Goal: Task Accomplishment & Management: Manage account settings

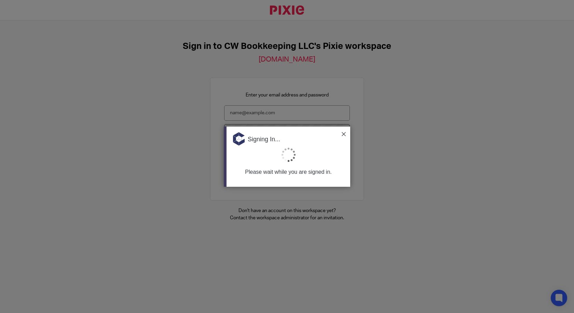
type input "cmweaver@cwbookkeepingservice.com"
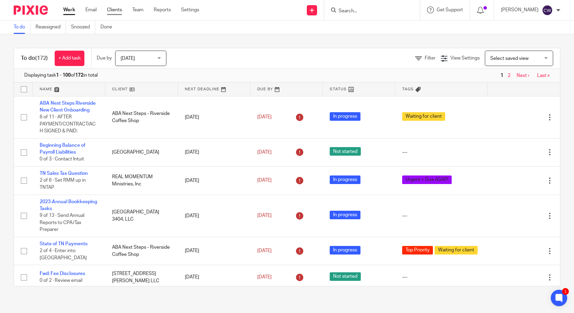
click at [118, 13] on link "Clients" at bounding box center [114, 9] width 15 height 7
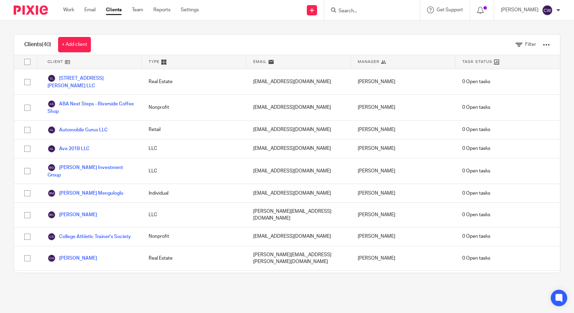
scroll to position [583, 0]
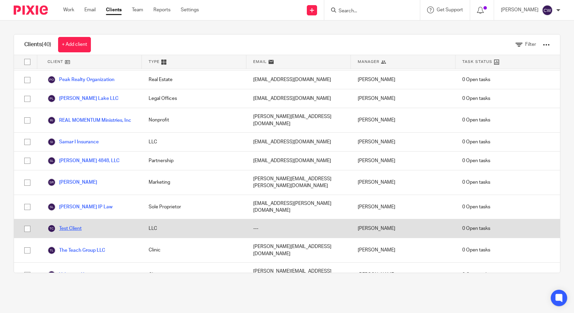
click at [77, 224] on link "Test Client" at bounding box center [65, 228] width 34 height 8
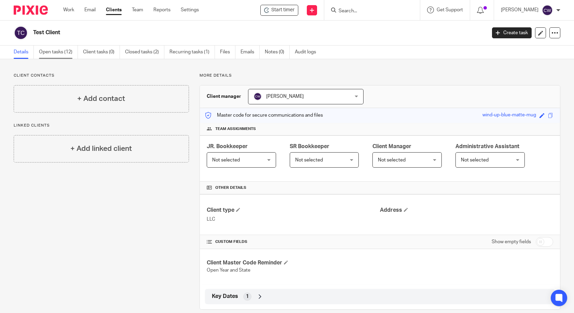
click at [64, 52] on link "Open tasks (12)" at bounding box center [58, 51] width 39 height 13
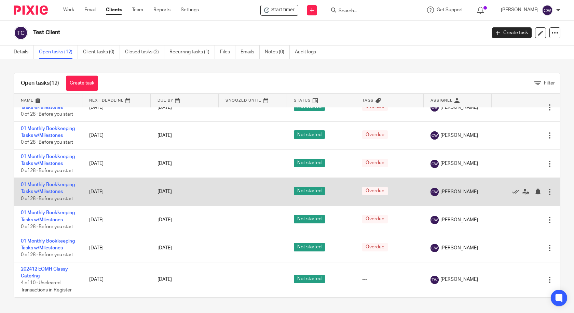
scroll to position [231, 0]
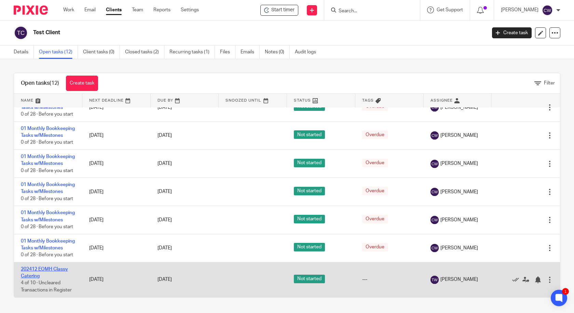
click at [59, 267] on link "202412 EOMH Classy Catering" at bounding box center [44, 273] width 47 height 12
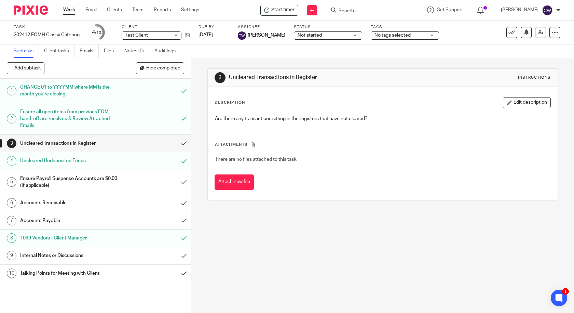
click at [62, 204] on h1 "Accounts Receivable" at bounding box center [70, 203] width 100 height 10
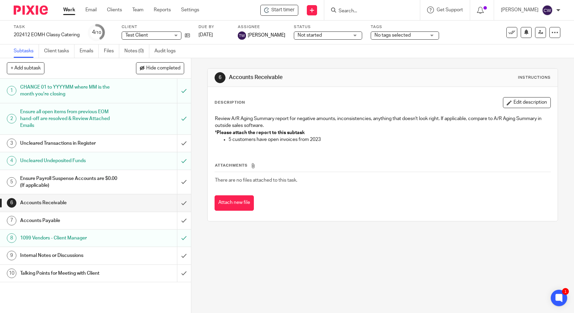
click at [61, 221] on h1 "Accounts Payable" at bounding box center [70, 220] width 100 height 10
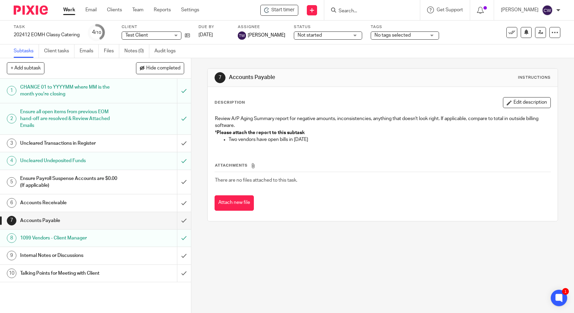
click at [72, 253] on h1 "Internal Notes or Discussions" at bounding box center [70, 255] width 100 height 10
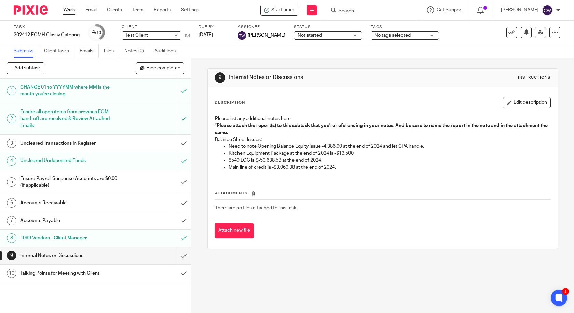
click at [231, 167] on p "Main line of credit is -$3,069.38 at the end of 2024." at bounding box center [390, 167] width 322 height 7
click at [507, 106] on button "Edit description" at bounding box center [527, 102] width 48 height 11
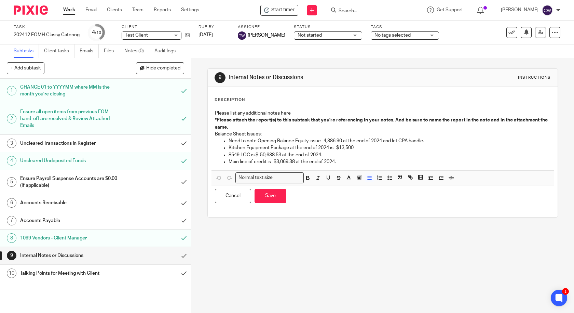
click at [226, 164] on ul "Need to note Opening Balance Equity issue -4,386.90 at the end of 2024 and let …" at bounding box center [383, 151] width 336 height 28
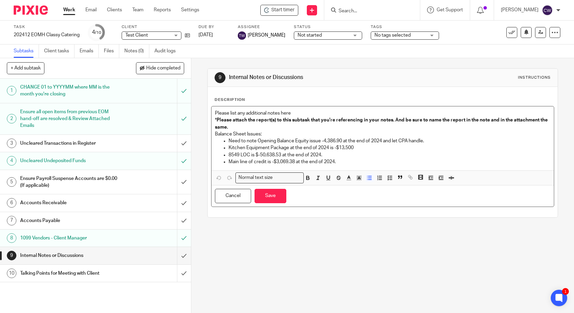
click at [233, 160] on p "Main line of credit is -$3,069.38 at the end of 2024." at bounding box center [390, 161] width 322 height 7
click at [266, 158] on p "Parent Account titl "line of credit" is -$3,069.38 at the end of 2024." at bounding box center [390, 161] width 322 height 7
drag, startPoint x: 247, startPoint y: 155, endPoint x: 226, endPoint y: 154, distance: 21.3
click at [226, 154] on ul "Need to note Opening Balance Equity issue -4,386.90 at the end of 2024 and let …" at bounding box center [383, 151] width 336 height 28
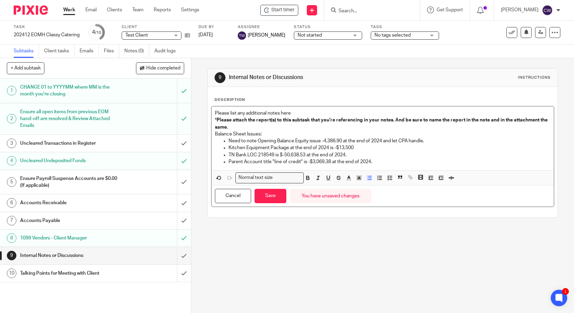
click at [67, 217] on h1 "Accounts Payable" at bounding box center [70, 220] width 100 height 10
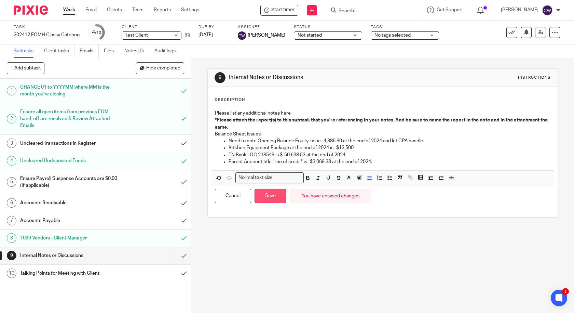
click at [264, 200] on button "Save" at bounding box center [271, 196] width 32 height 15
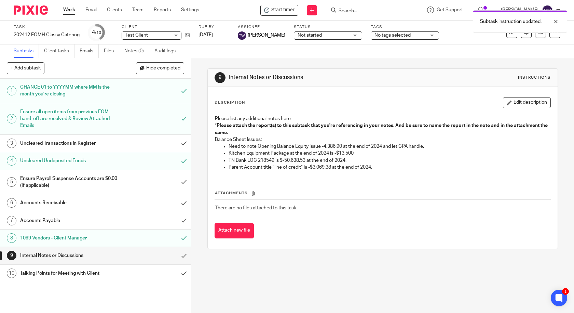
click at [516, 102] on button "Edit description" at bounding box center [527, 102] width 48 height 11
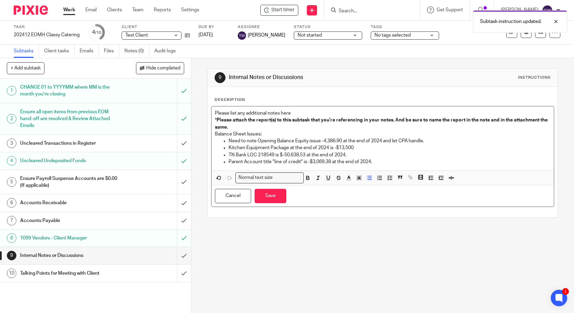
click at [399, 162] on p "Parent Account title "line of credit" is -$3,069.38 at the end of 2024." at bounding box center [390, 161] width 322 height 7
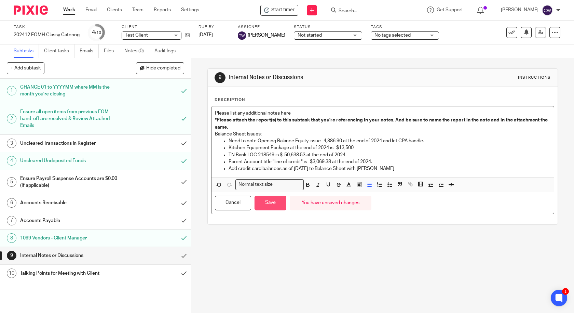
click at [273, 202] on button "Save" at bounding box center [271, 203] width 32 height 15
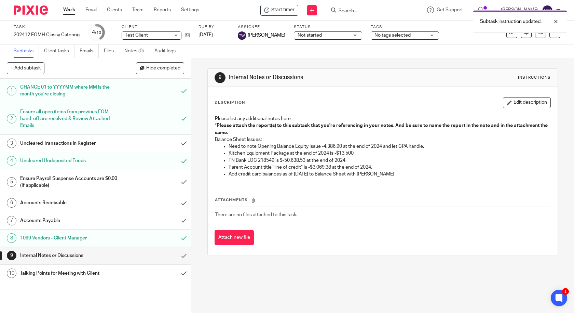
click at [374, 170] on p "Parent Account title "line of credit" is -$3,069.38 at the end of 2024." at bounding box center [390, 167] width 322 height 7
click at [507, 108] on div "Description Edit description Please list any additional notes here * Please att…" at bounding box center [383, 140] width 337 height 86
click at [507, 104] on button "Edit description" at bounding box center [527, 102] width 48 height 11
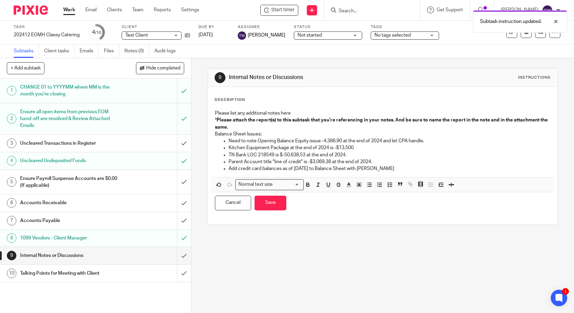
click at [375, 166] on p "Add credit card balances as of 12/31/2024 to Balance Sheet with JE" at bounding box center [390, 168] width 322 height 7
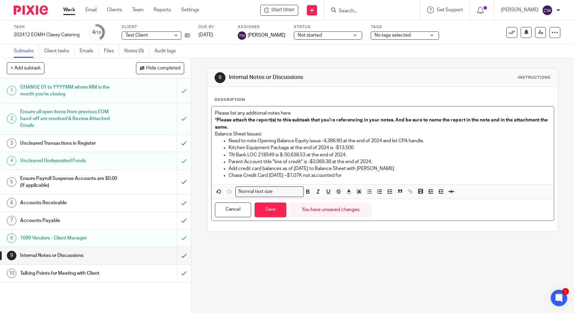
click at [375, 166] on p "Add credit card balances as of 12/31/2024 to Balance Sheet with JE" at bounding box center [390, 168] width 322 height 7
click at [357, 176] on p "Chase Credit Card OCT 2024 ~$1.07K not accounted for" at bounding box center [390, 175] width 322 height 7
click at [277, 210] on button "Save" at bounding box center [271, 209] width 32 height 15
